Goal: Find specific page/section: Find specific page/section

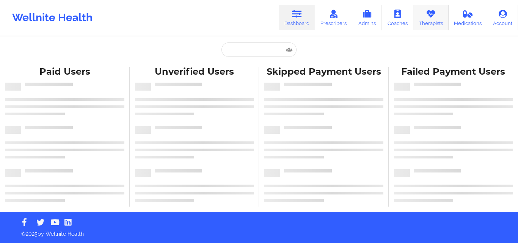
click at [433, 13] on icon at bounding box center [431, 14] width 10 height 8
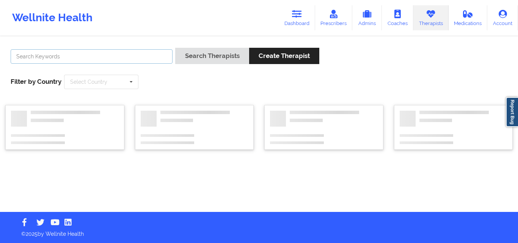
click at [135, 53] on input "text" at bounding box center [92, 56] width 162 height 14
paste input "[PERSON_NAME]"
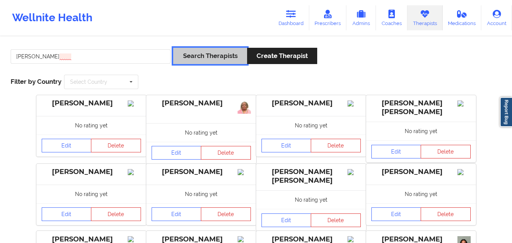
click at [200, 53] on button "Search Therapists" at bounding box center [210, 56] width 74 height 16
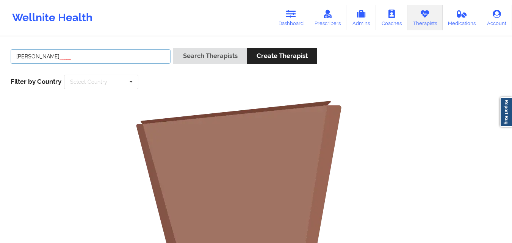
click at [34, 56] on input "[PERSON_NAME]" at bounding box center [91, 56] width 160 height 14
click at [173, 48] on button "Search Therapists" at bounding box center [210, 56] width 74 height 16
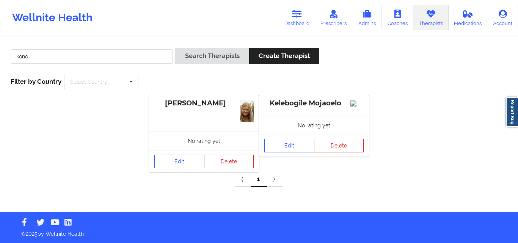
click at [84, 127] on div "[PERSON_NAME] No rating yet Edit Delete Kelebogile Mojaoelo No rating yet Edit …" at bounding box center [259, 133] width 512 height 77
click at [123, 62] on input "kono" at bounding box center [92, 56] width 162 height 14
paste input "[PERSON_NAME]"
type input "[PERSON_NAME]"
click at [175, 48] on button "Search Therapists" at bounding box center [212, 56] width 74 height 16
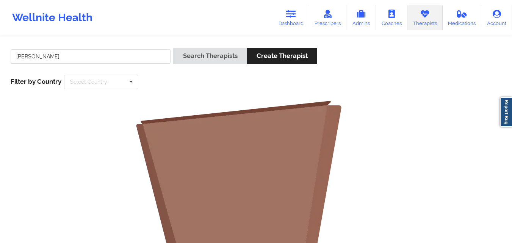
click at [143, 57] on input "[PERSON_NAME]" at bounding box center [91, 56] width 160 height 14
click at [173, 48] on button "Search Therapists" at bounding box center [210, 56] width 74 height 16
click at [124, 60] on input "[PERSON_NAME]" at bounding box center [91, 56] width 160 height 14
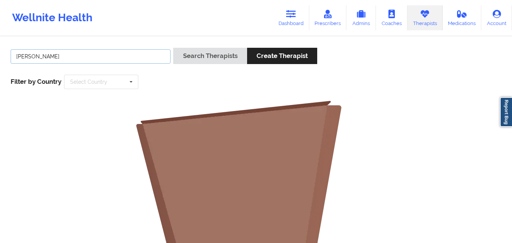
drag, startPoint x: 62, startPoint y: 57, endPoint x: 16, endPoint y: 55, distance: 45.9
click at [16, 55] on input "[PERSON_NAME]" at bounding box center [91, 56] width 160 height 14
